Goal: Task Accomplishment & Management: Use online tool/utility

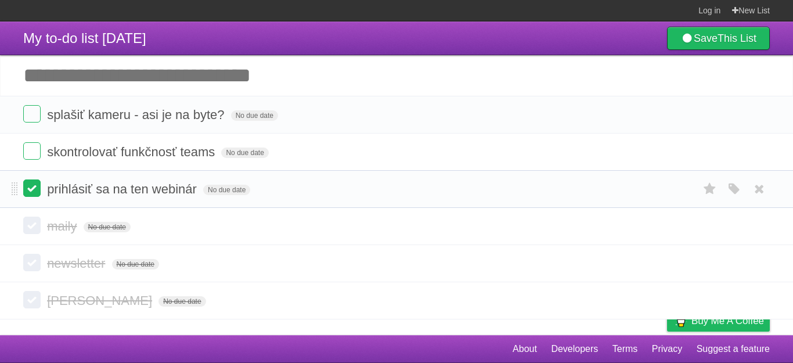
click at [31, 189] on label at bounding box center [31, 187] width 17 height 17
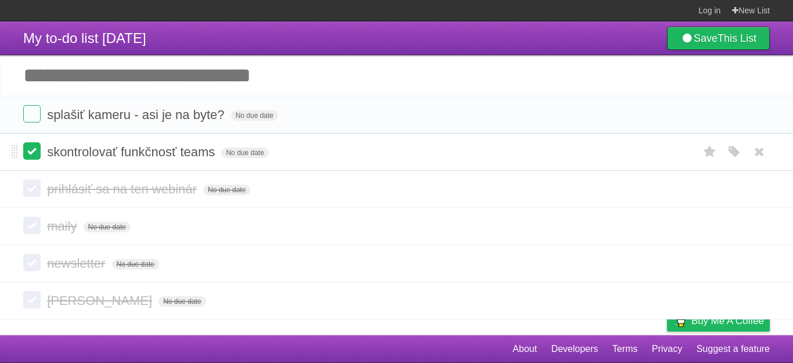
click at [31, 157] on label at bounding box center [31, 150] width 17 height 17
click at [28, 110] on label at bounding box center [31, 113] width 17 height 17
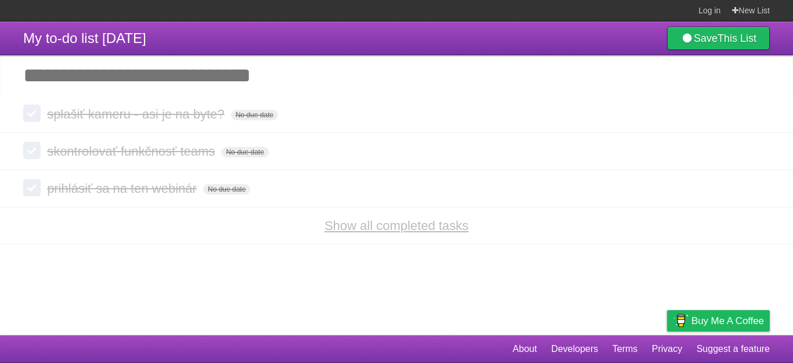
click at [370, 225] on link "Show all completed tasks" at bounding box center [397, 225] width 144 height 15
